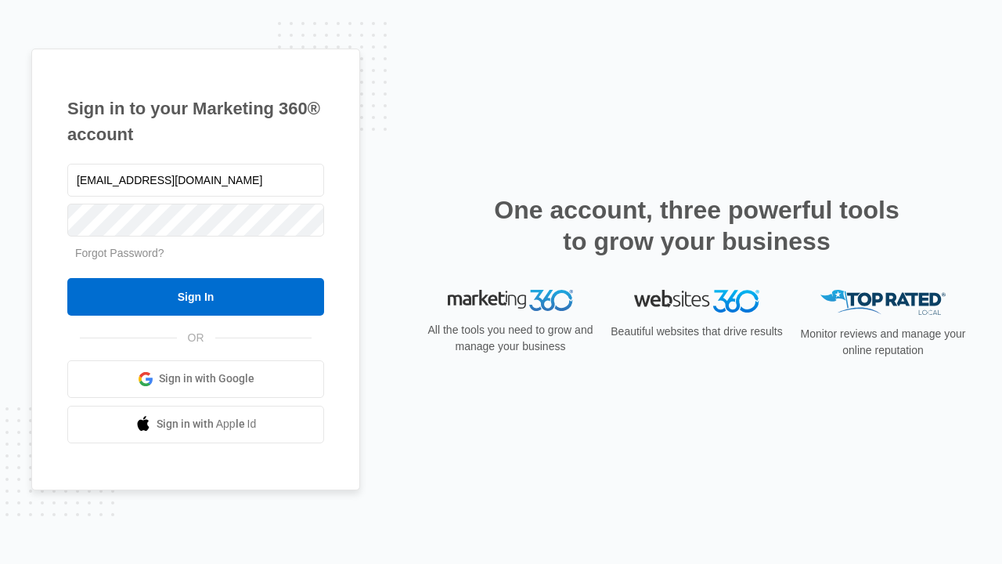
type input "[EMAIL_ADDRESS][DOMAIN_NAME]"
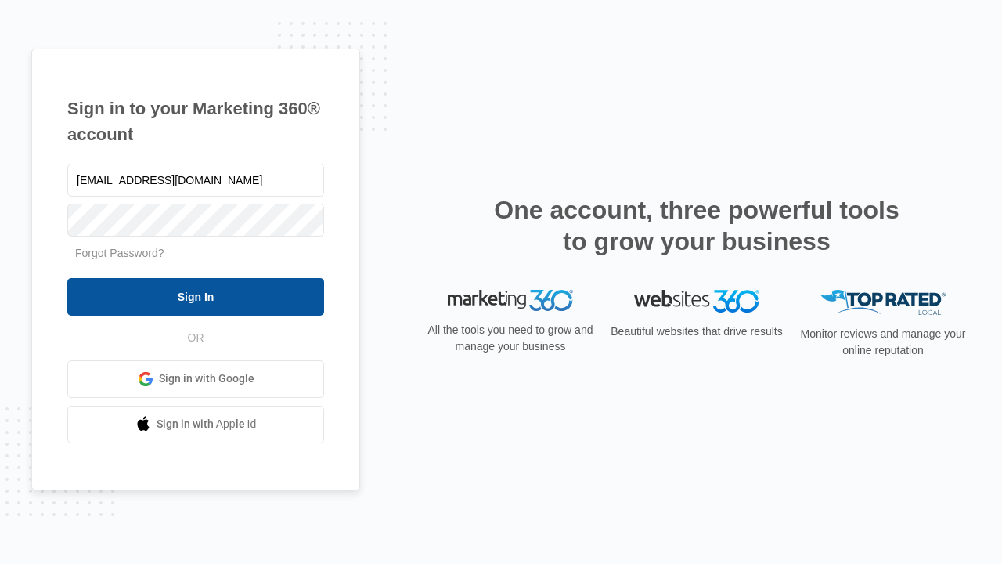
click at [196, 296] on input "Sign In" at bounding box center [195, 297] width 257 height 38
